Goal: Task Accomplishment & Management: Manage account settings

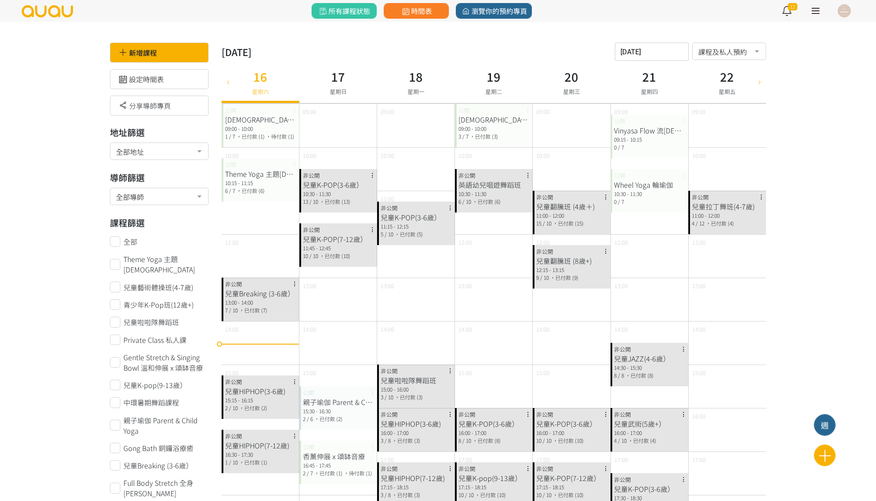
click at [642, 53] on input "2025-08-16" at bounding box center [652, 52] width 74 height 18
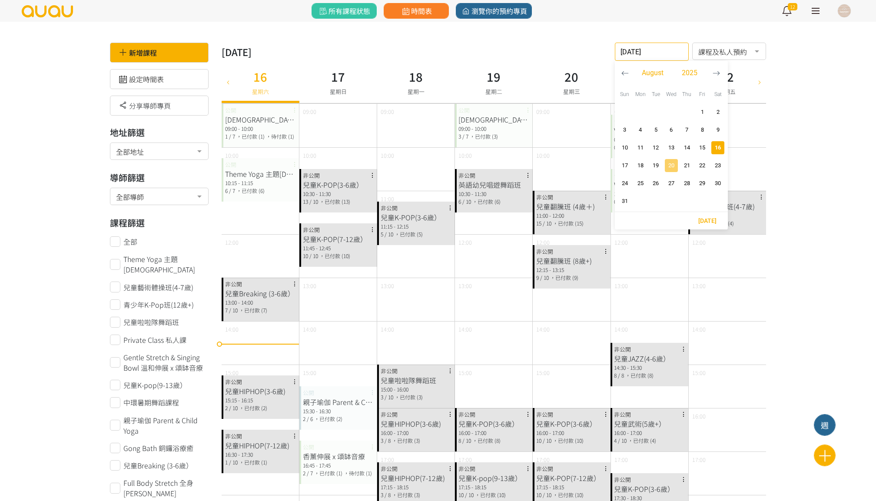
click at [667, 164] on span "20" at bounding box center [671, 165] width 10 height 9
type input "2025-08-20"
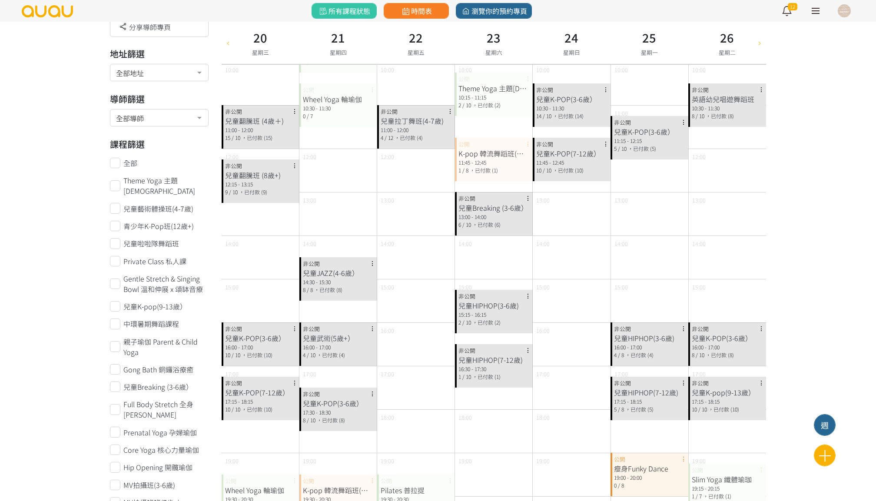
scroll to position [96, 0]
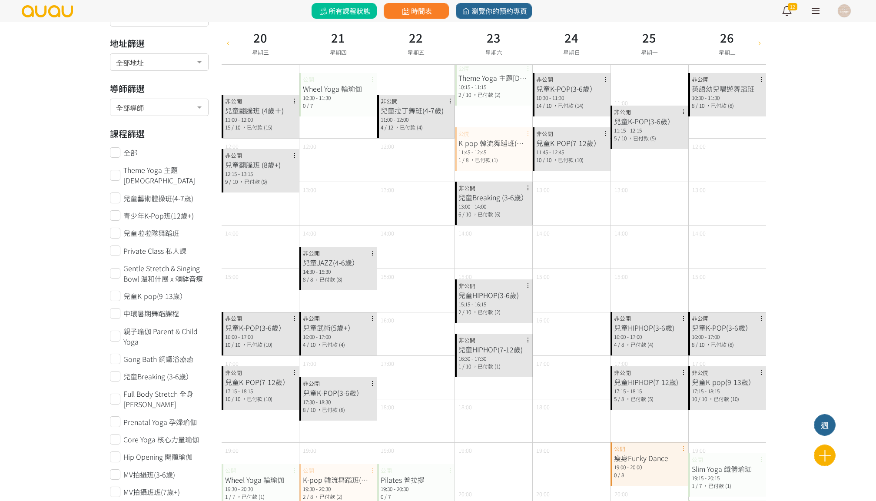
click at [340, 6] on span "所有課程狀態" at bounding box center [344, 11] width 53 height 10
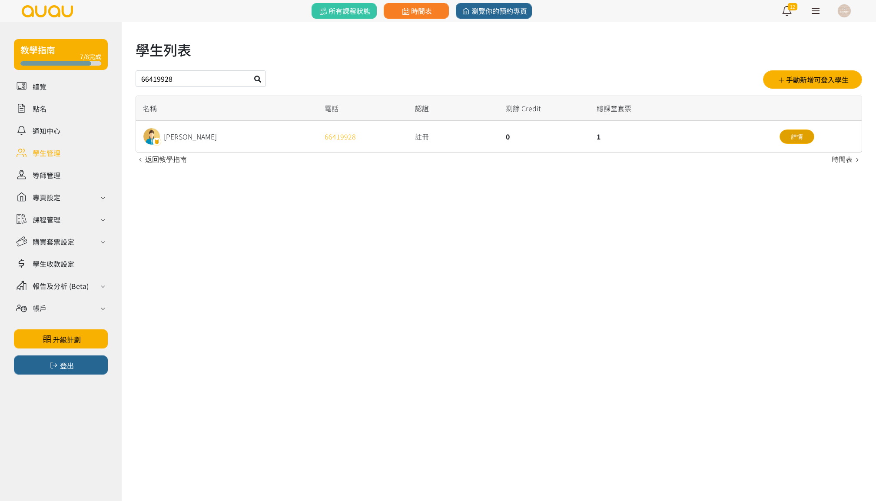
click at [795, 141] on link "詳情" at bounding box center [797, 136] width 35 height 14
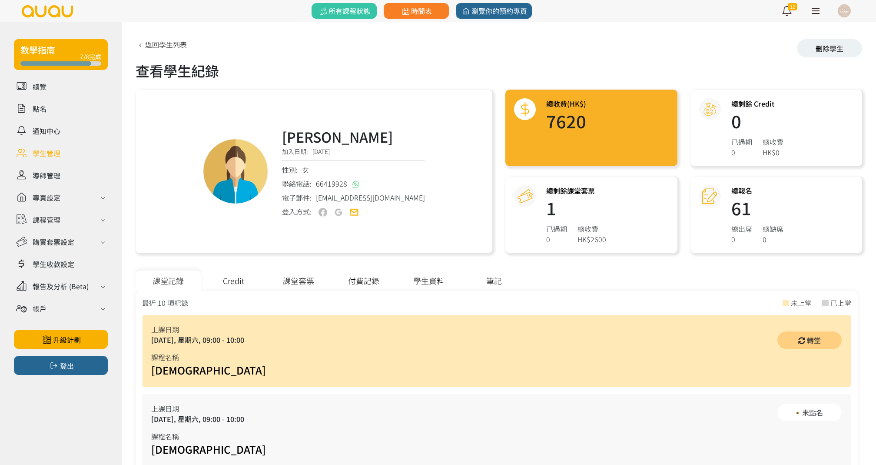
click at [358, 282] on div "付費記錄" at bounding box center [363, 280] width 65 height 20
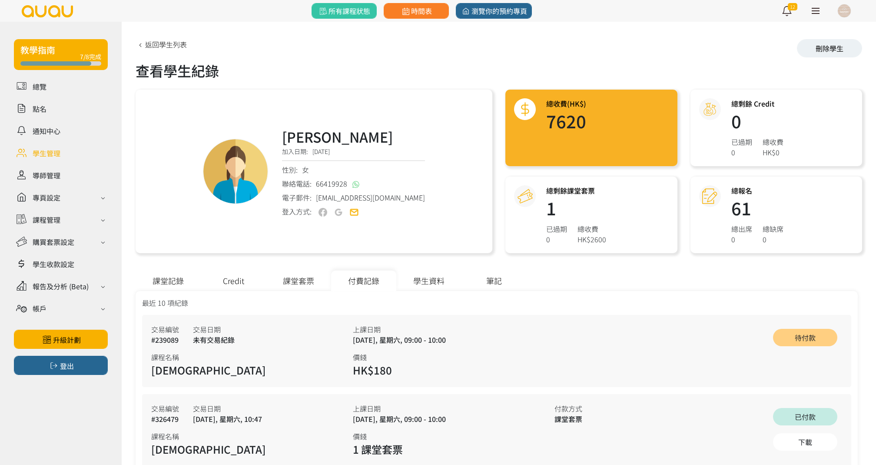
click at [303, 287] on div "課堂套票" at bounding box center [298, 280] width 65 height 20
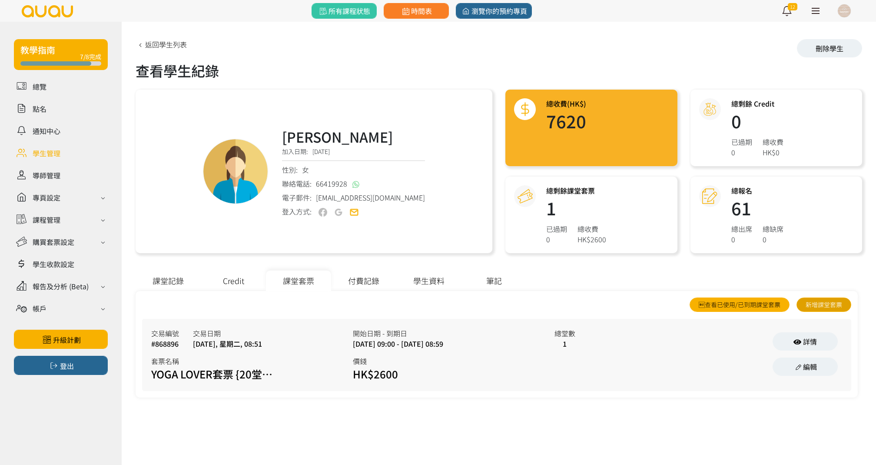
click at [822, 303] on link "新增課堂套票" at bounding box center [824, 304] width 55 height 14
